Goal: Information Seeking & Learning: Learn about a topic

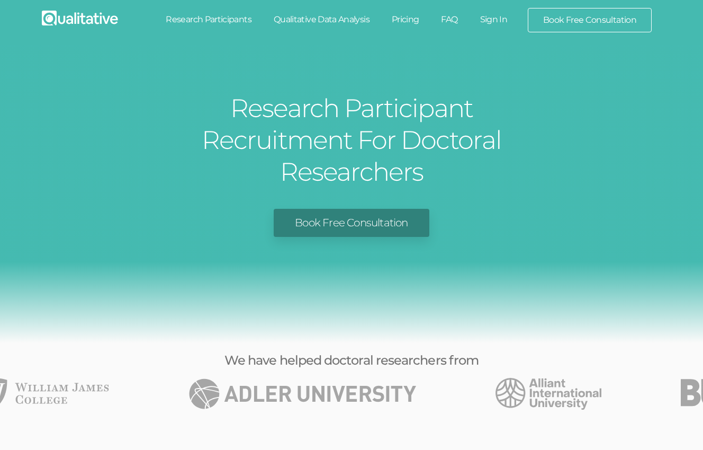
click at [209, 19] on link "Research Participants" at bounding box center [209, 19] width 108 height 23
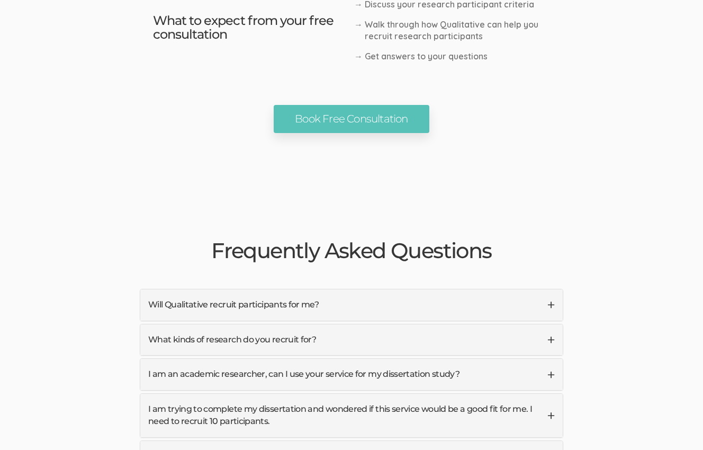
scroll to position [2332, 0]
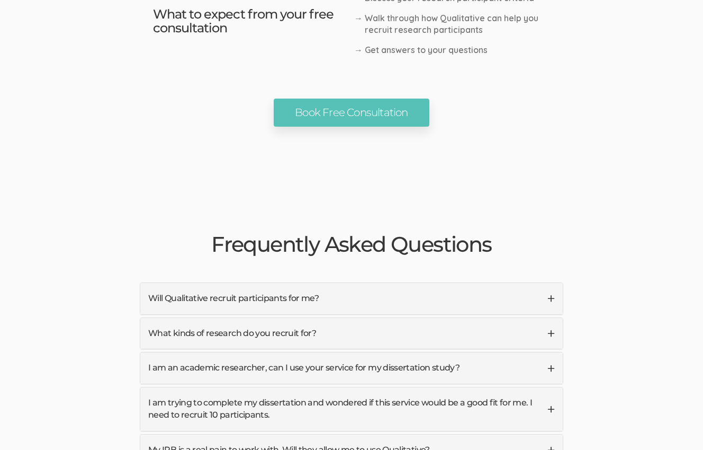
click at [181, 283] on link "Will Qualitative recruit participants for me?" at bounding box center [351, 298] width 423 height 31
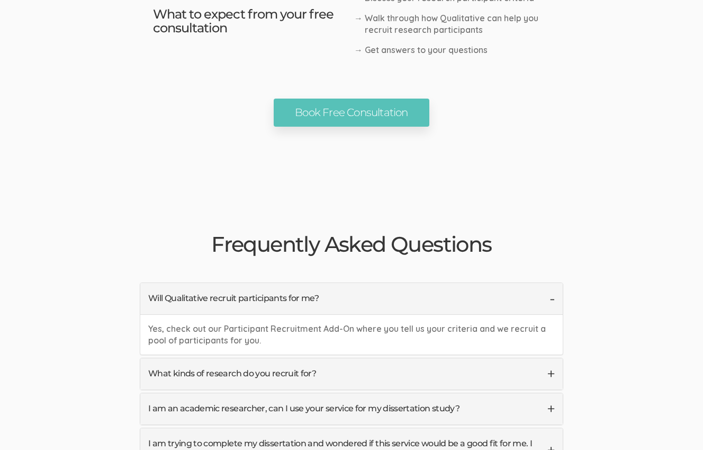
click at [182, 283] on link "Will Qualitative recruit participants for me?" at bounding box center [351, 298] width 423 height 31
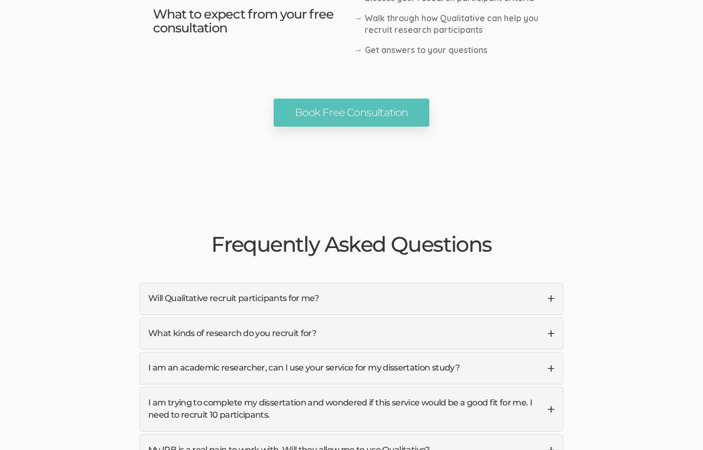
click at [177, 318] on link "What kinds of research do you recruit for?" at bounding box center [351, 333] width 423 height 31
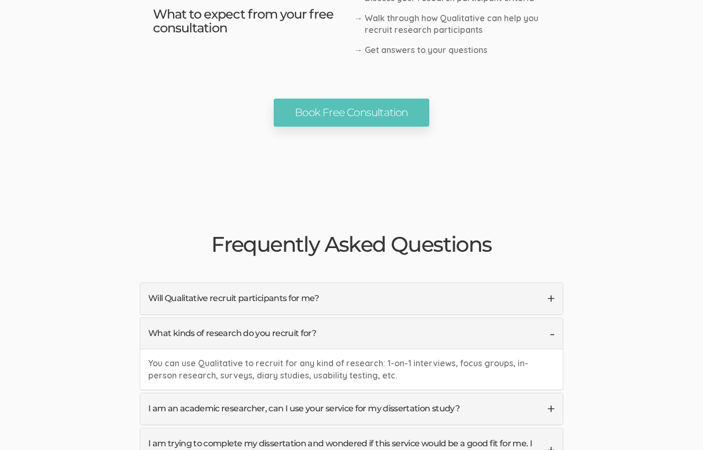
click at [175, 318] on link "What kinds of research do you recruit for?" at bounding box center [351, 333] width 423 height 31
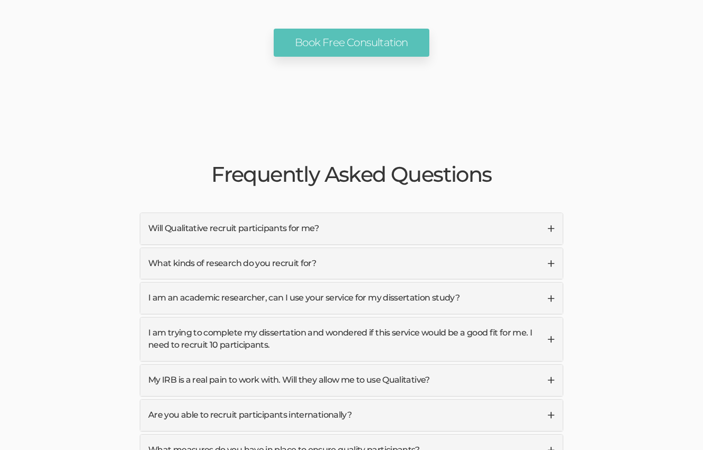
scroll to position [2431, 0]
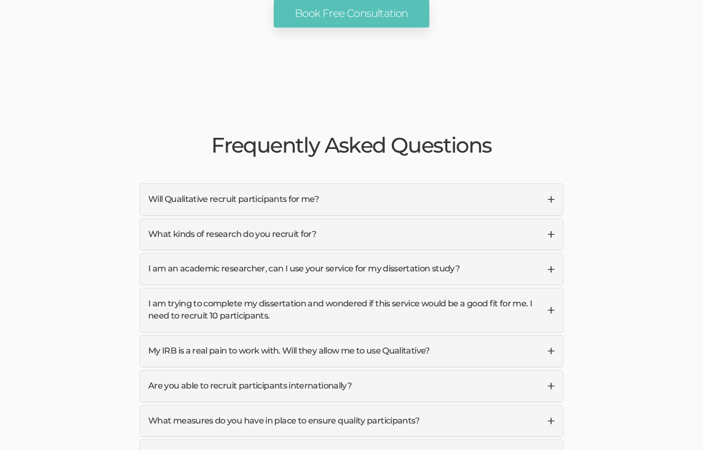
click at [171, 253] on link "I am an academic researcher, can I use your service for my dissertation study?" at bounding box center [351, 268] width 423 height 31
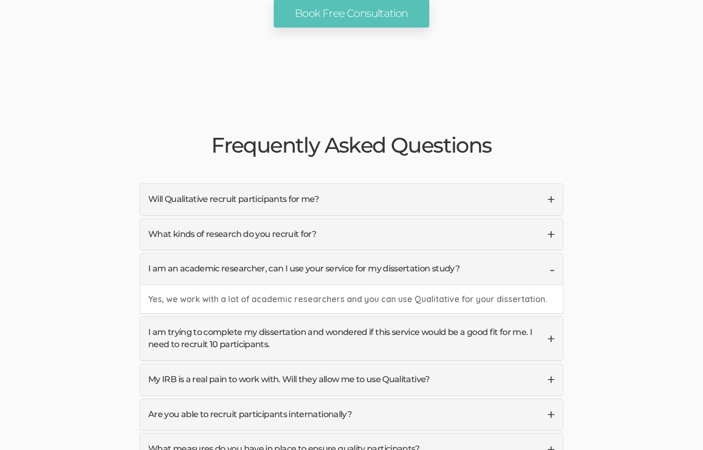
click at [171, 253] on link "I am an academic researcher, can I use your service for my dissertation study?" at bounding box center [351, 268] width 423 height 31
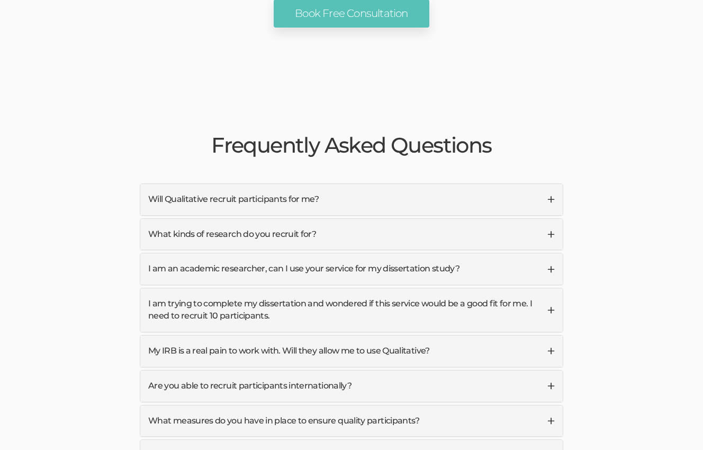
scroll to position [2471, 0]
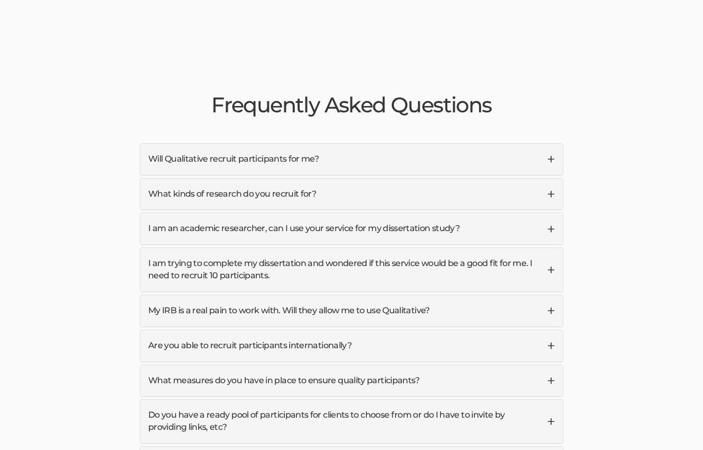
click at [171, 295] on link "My IRB is a real pain to work with. Will they allow me to use Qualitative?" at bounding box center [351, 310] width 423 height 31
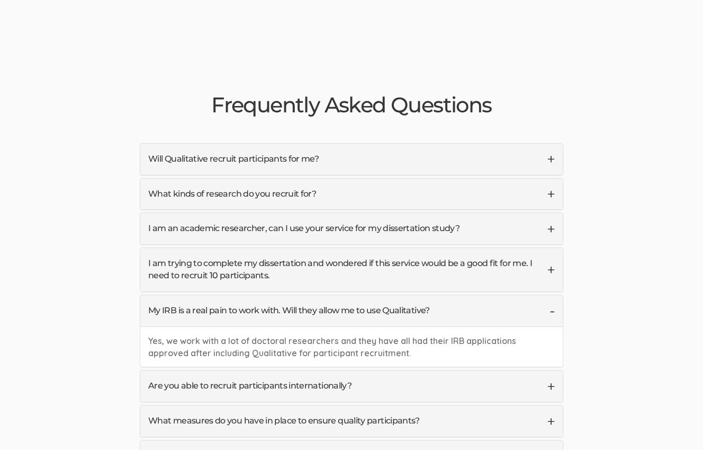
click at [171, 295] on link "My IRB is a real pain to work with. Will they allow me to use Qualitative?" at bounding box center [351, 310] width 423 height 31
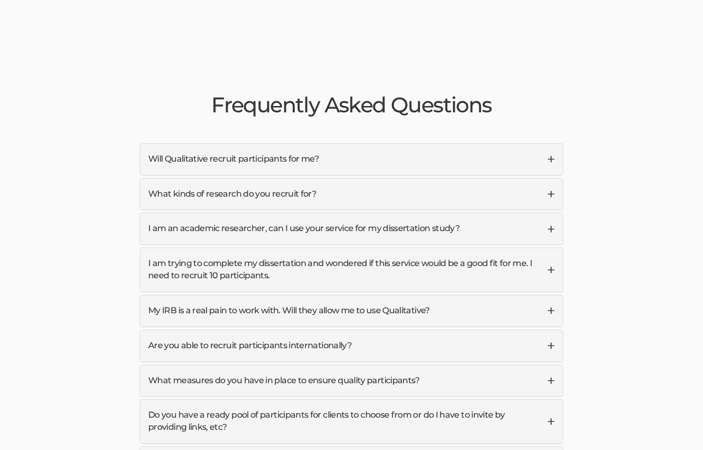
click at [183, 248] on link "I am trying to complete my dissertation and wondered if this service would be a…" at bounding box center [351, 269] width 423 height 43
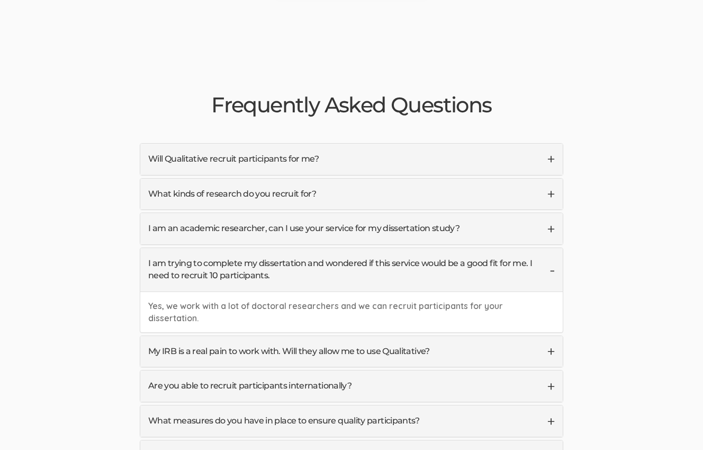
click at [183, 248] on link "I am trying to complete my dissertation and wondered if this service would be a…" at bounding box center [351, 269] width 423 height 43
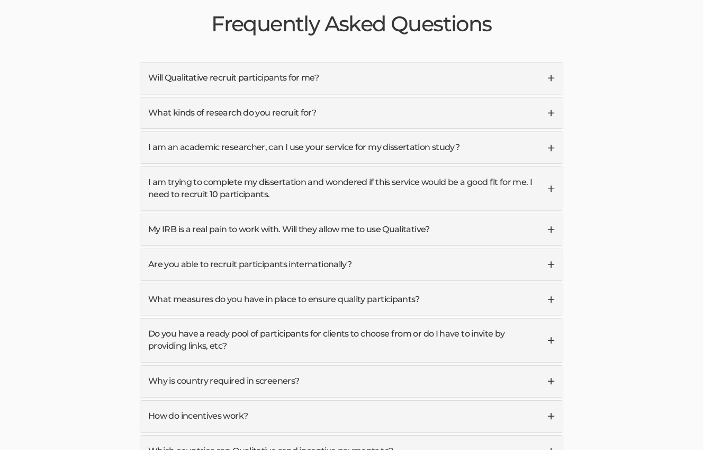
scroll to position [2553, 0]
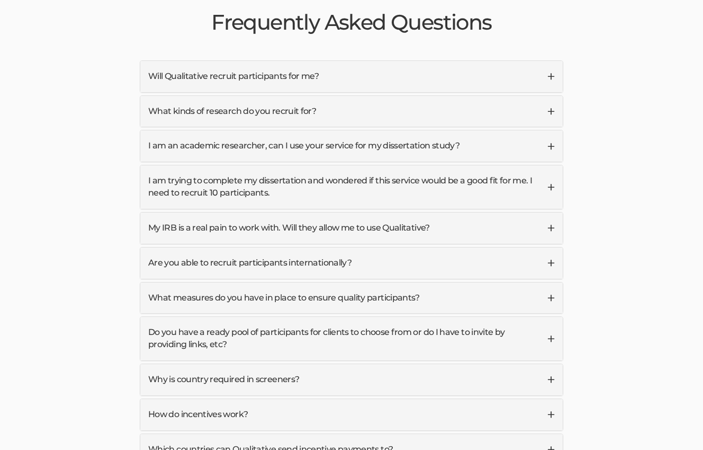
click at [178, 282] on link "What measures do you have in place to ensure quality participants?" at bounding box center [351, 297] width 423 height 31
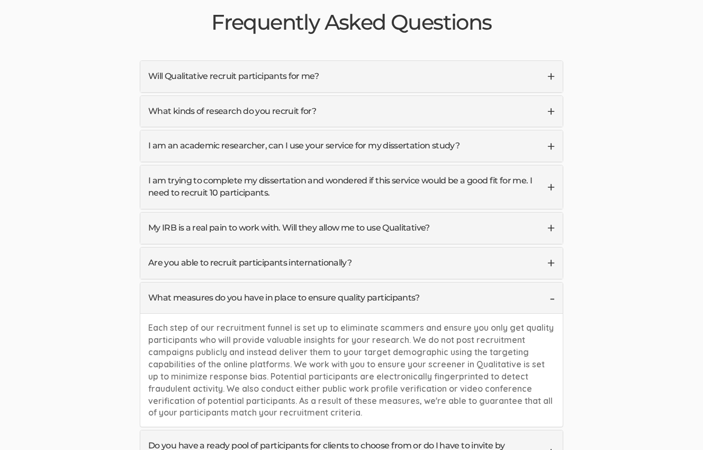
click at [178, 282] on link "What measures do you have in place to ensure quality participants?" at bounding box center [351, 297] width 423 height 31
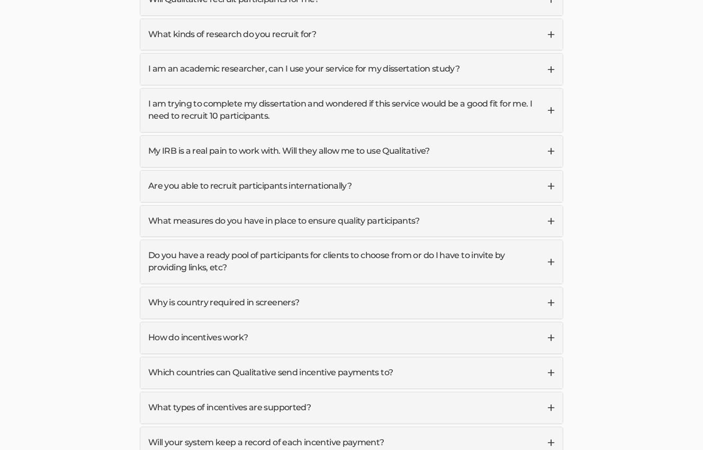
scroll to position [2631, 0]
click at [178, 321] on link "How do incentives work?" at bounding box center [351, 336] width 423 height 31
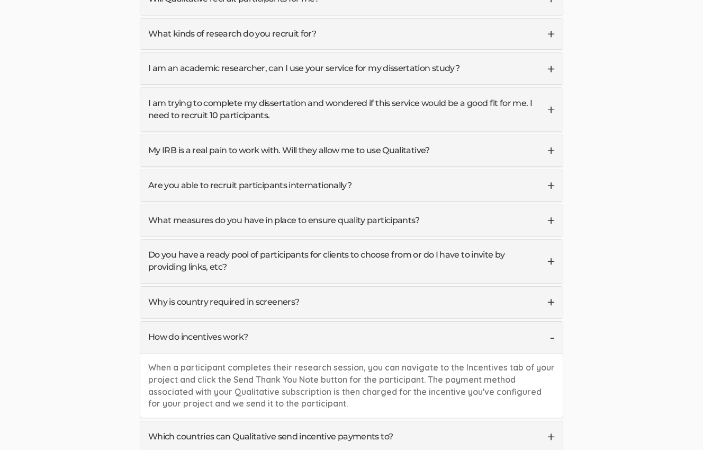
click at [183, 321] on link "How do incentives work?" at bounding box center [351, 336] width 423 height 31
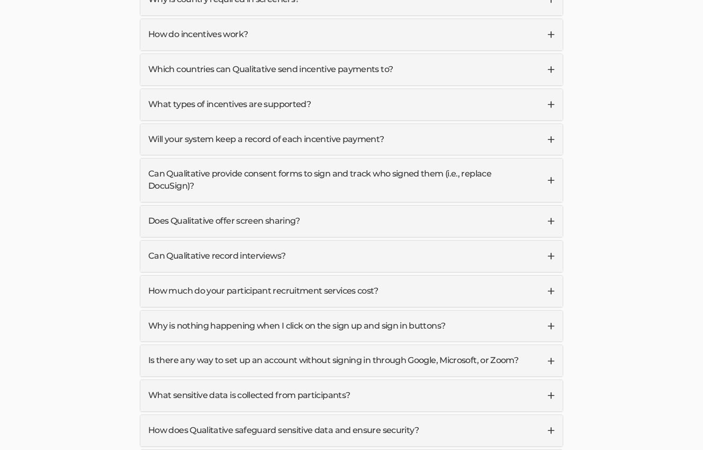
scroll to position [2943, 0]
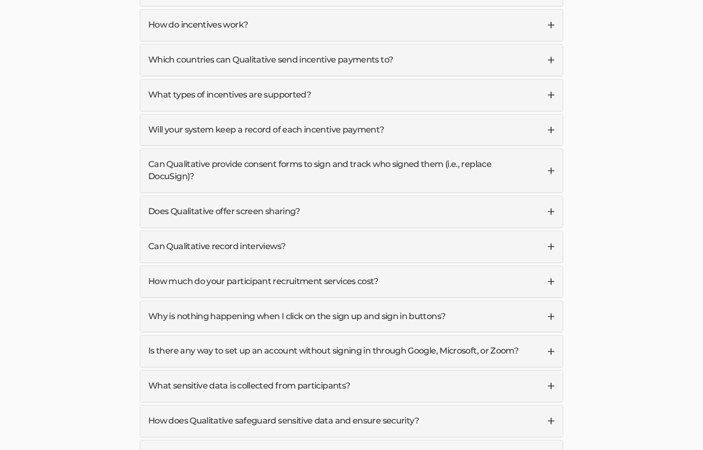
click at [184, 266] on link "How much do your participant recruitment services cost?" at bounding box center [351, 281] width 423 height 31
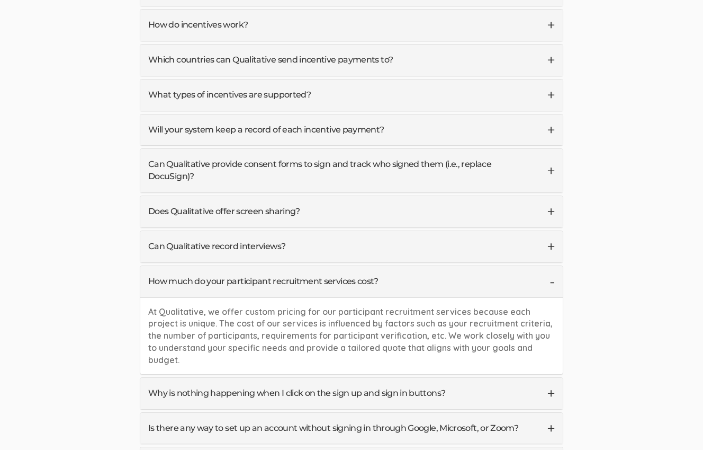
click at [176, 266] on link "How much do your participant recruitment services cost?" at bounding box center [351, 281] width 423 height 31
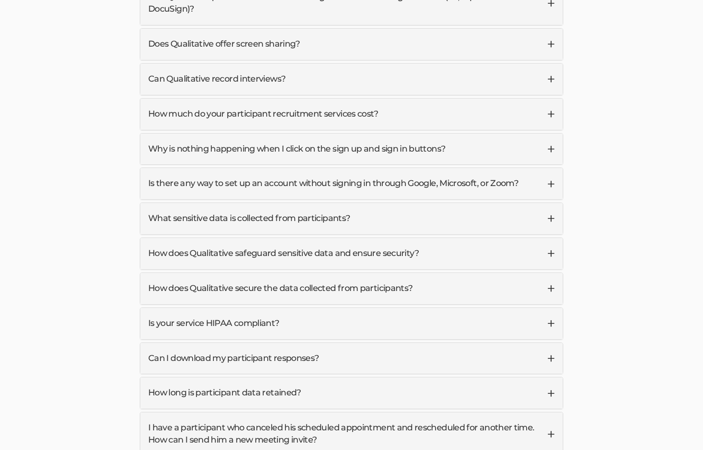
scroll to position [3117, 0]
